Goal: Use online tool/utility: Use online tool/utility

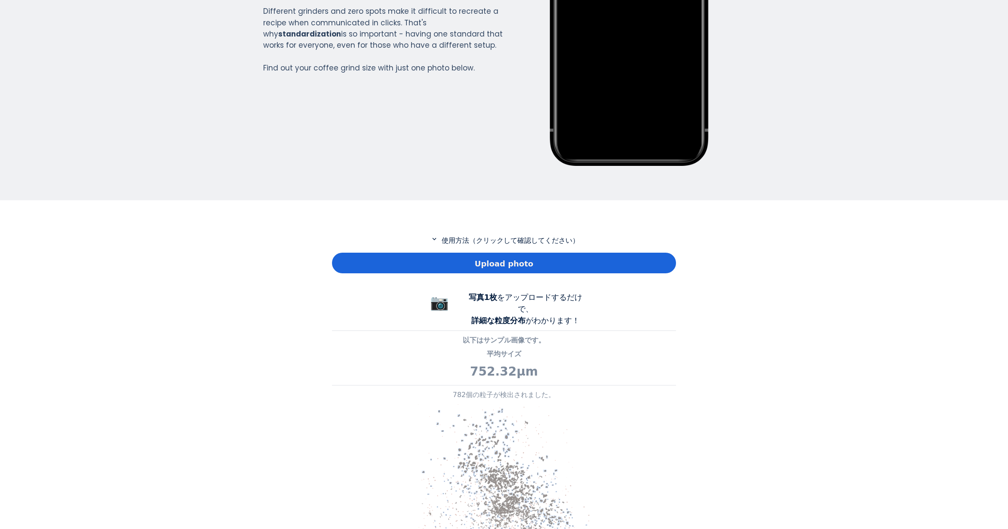
scroll to position [622, 344]
click at [423, 267] on div "Upload photo" at bounding box center [504, 263] width 344 height 21
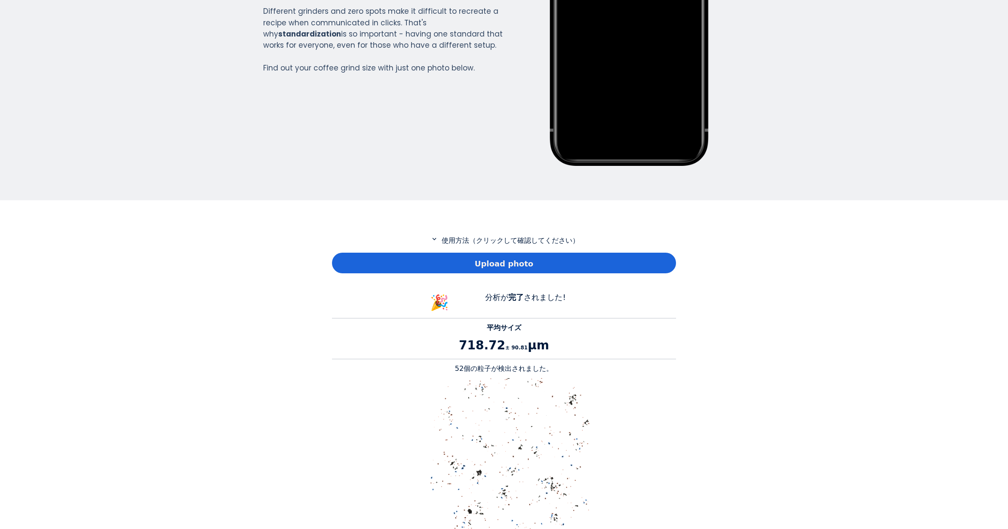
scroll to position [789, 344]
click at [462, 366] on p "52個の粒子が検出されました。" at bounding box center [504, 369] width 344 height 10
copy p "52"
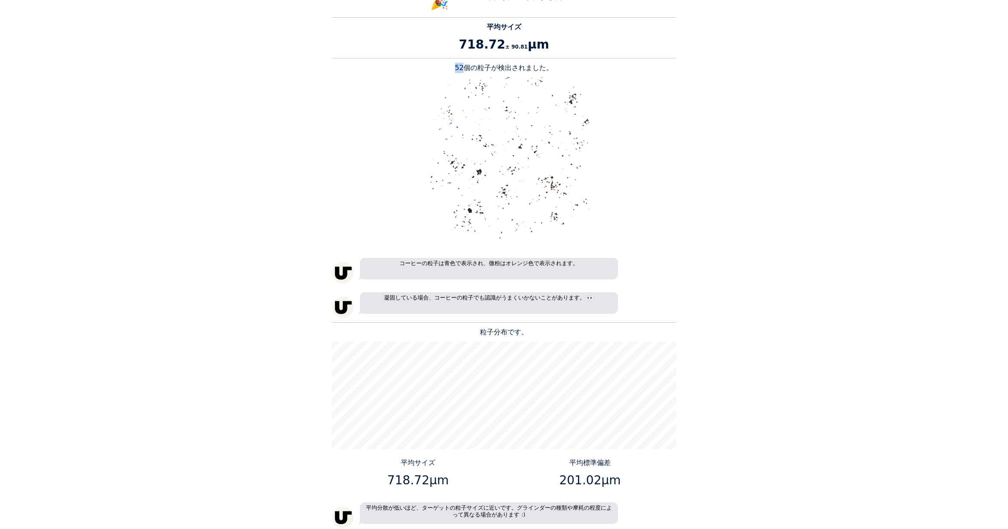
scroll to position [559, 0]
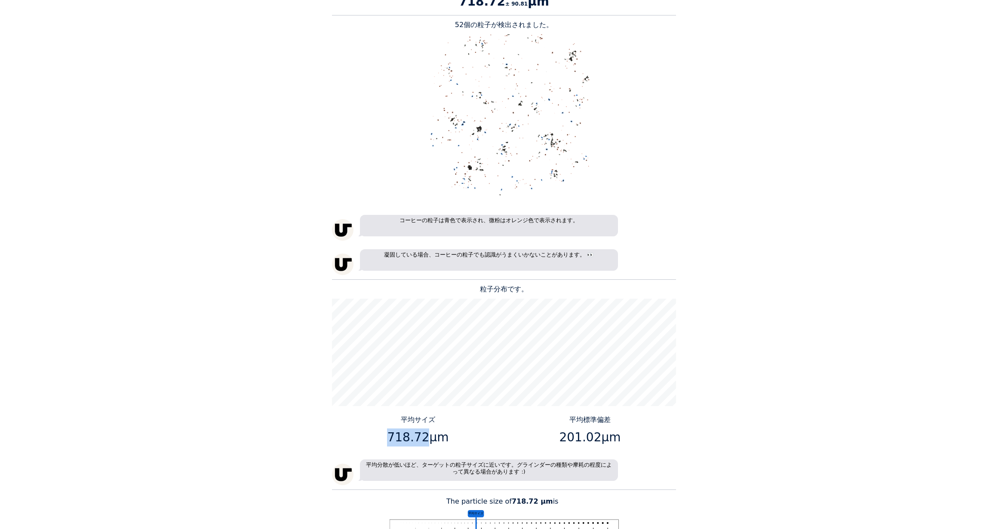
drag, startPoint x: 422, startPoint y: 434, endPoint x: 392, endPoint y: 438, distance: 30.0
click at [392, 438] on p "718.72μm" at bounding box center [417, 438] width 165 height 18
copy p "718.72"
drag, startPoint x: 595, startPoint y: 435, endPoint x: 563, endPoint y: 437, distance: 32.3
click at [563, 437] on p "201.02μm" at bounding box center [589, 438] width 165 height 18
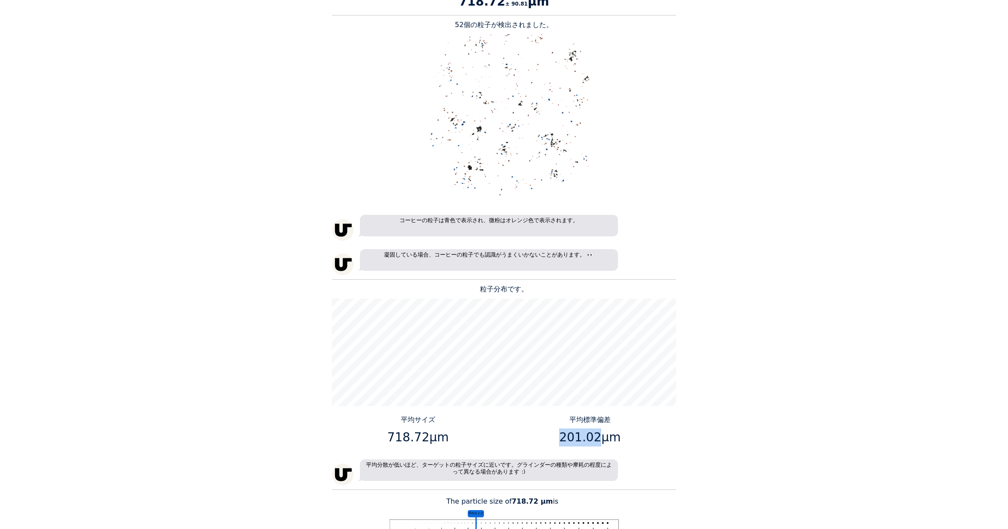
copy p "201.02"
